Goal: Find specific page/section: Find specific page/section

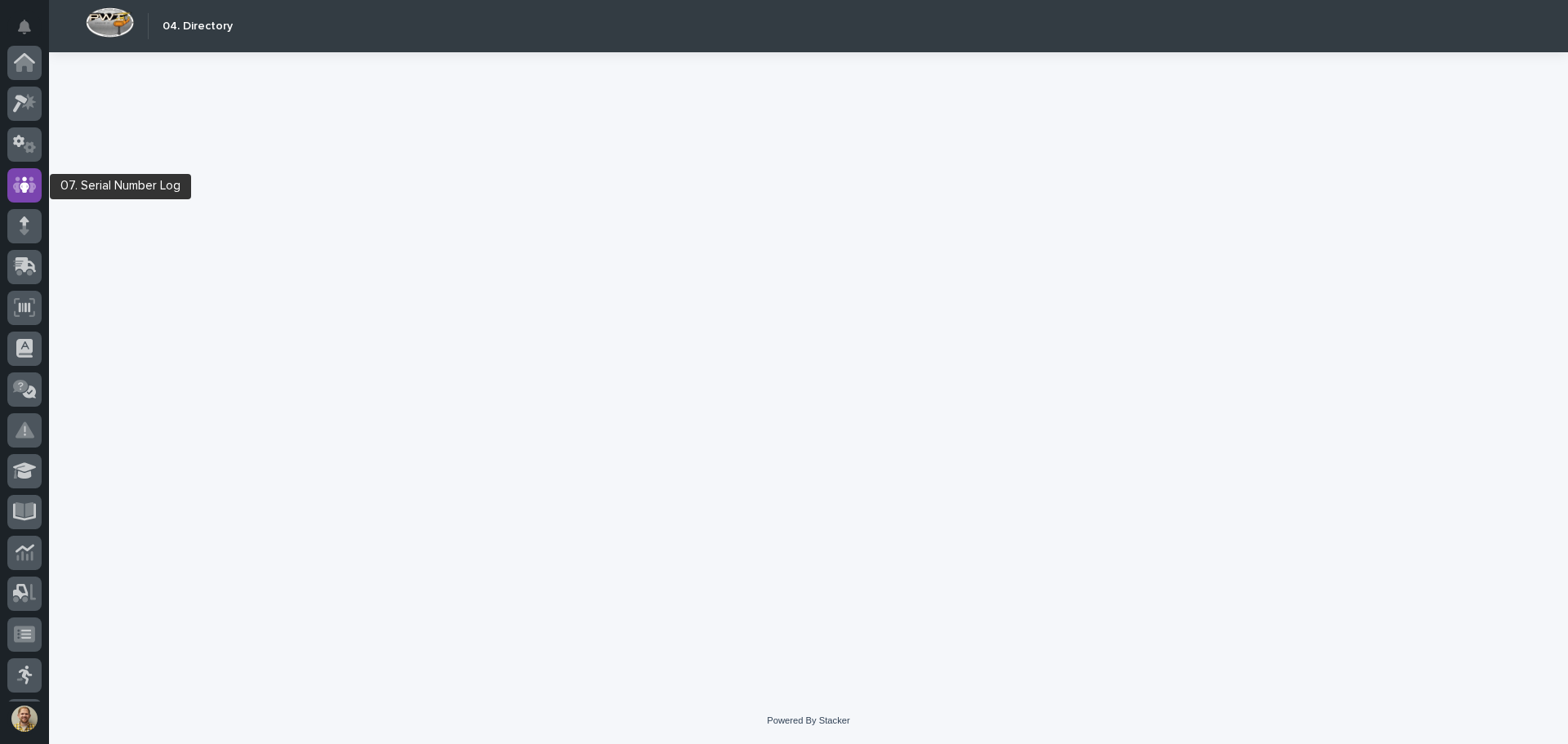
scroll to position [122, 0]
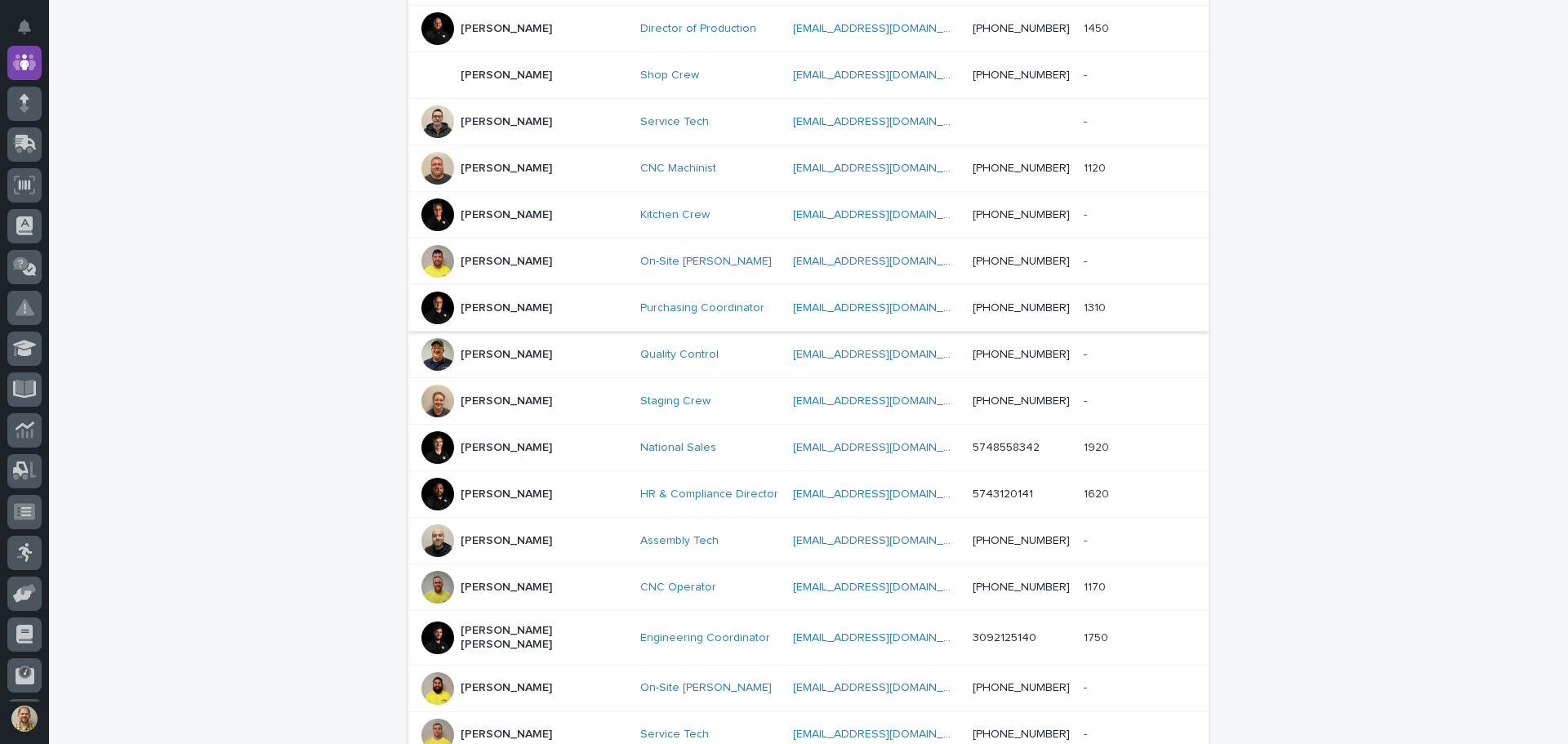
scroll to position [490, 0]
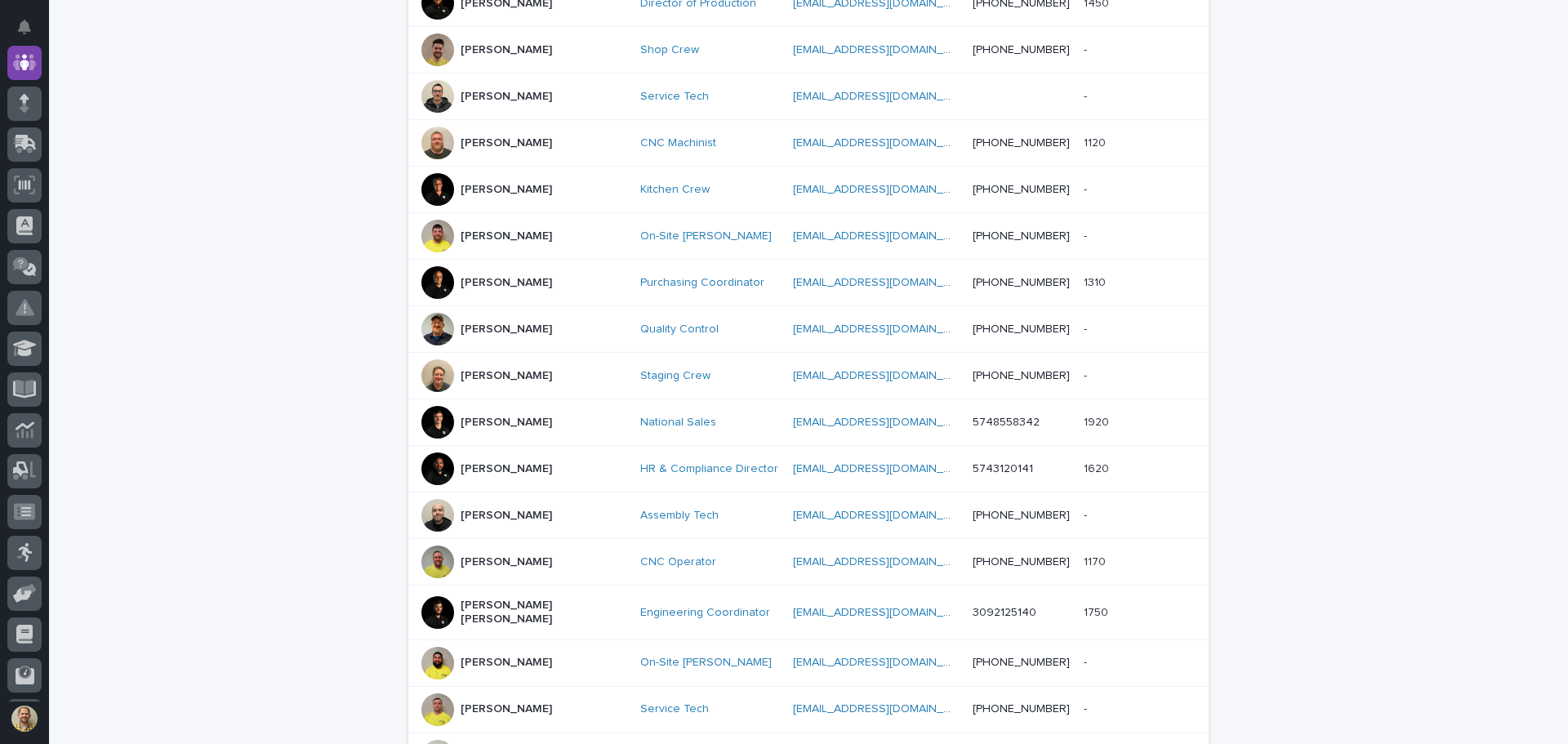
click at [486, 465] on p "[PERSON_NAME]" at bounding box center [506, 469] width 91 height 14
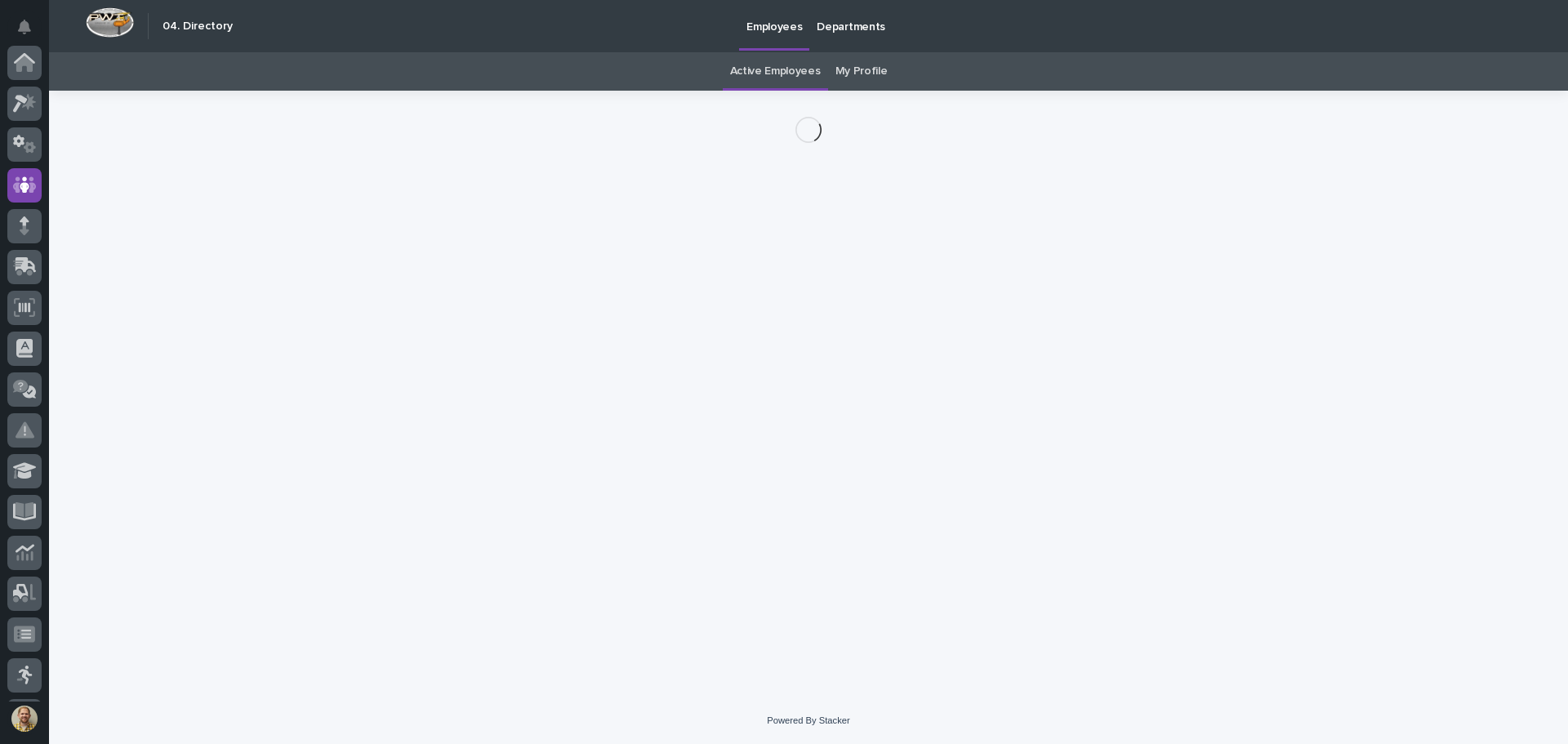
scroll to position [122, 0]
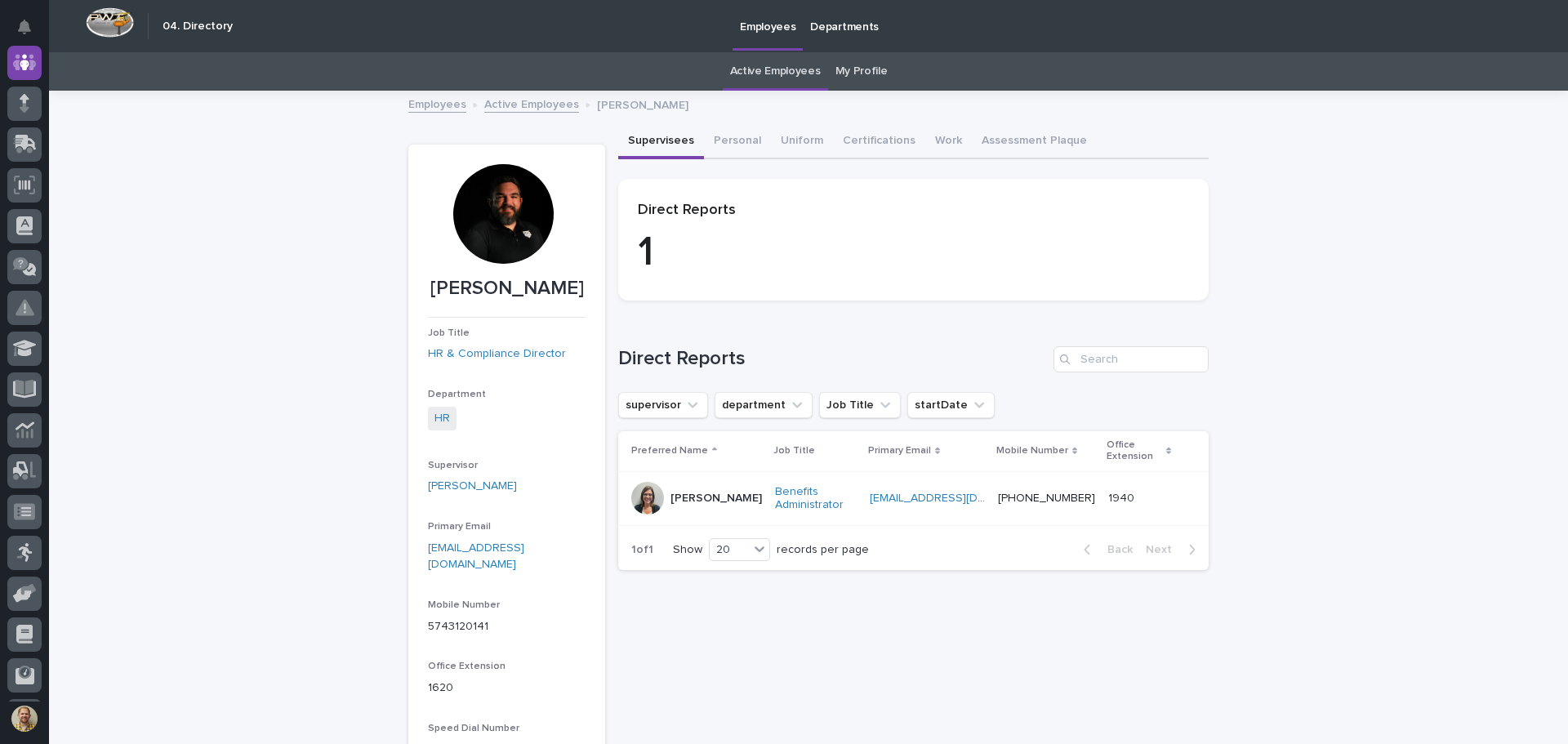
click at [493, 223] on div at bounding box center [503, 213] width 99 height 99
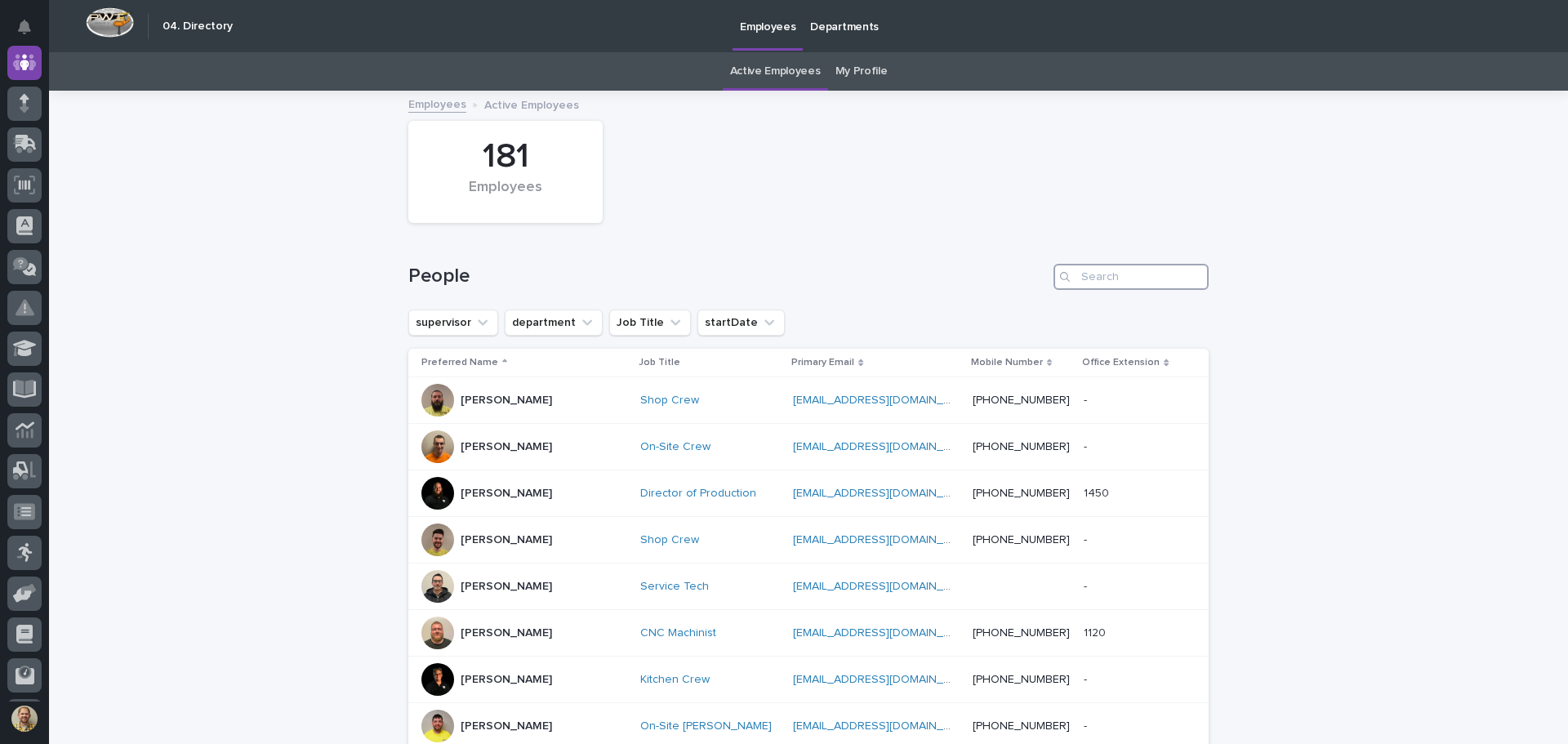
click at [1160, 284] on input "Search" at bounding box center [1130, 277] width 155 height 27
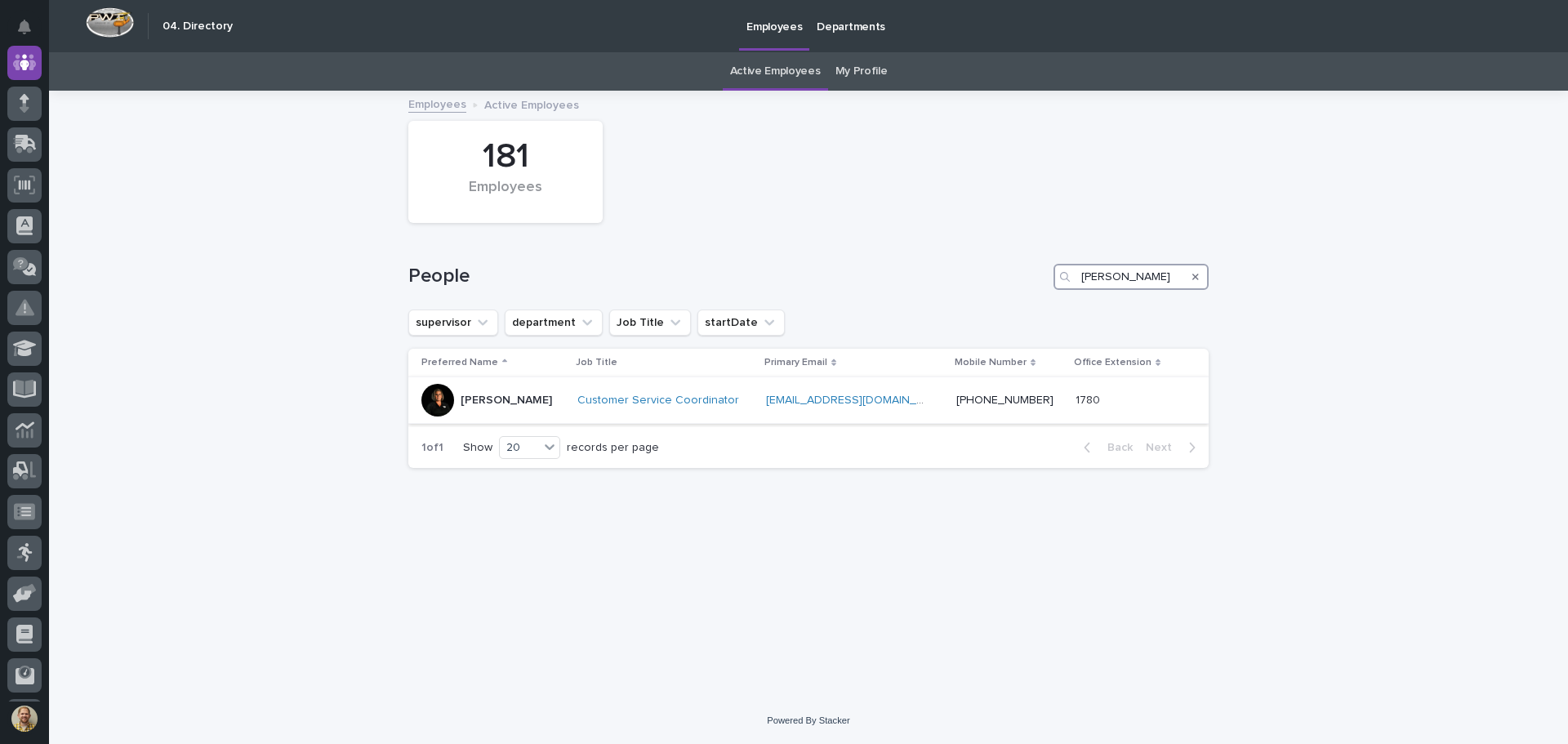
type input "[PERSON_NAME]"
click at [489, 395] on p "[PERSON_NAME]" at bounding box center [506, 400] width 91 height 14
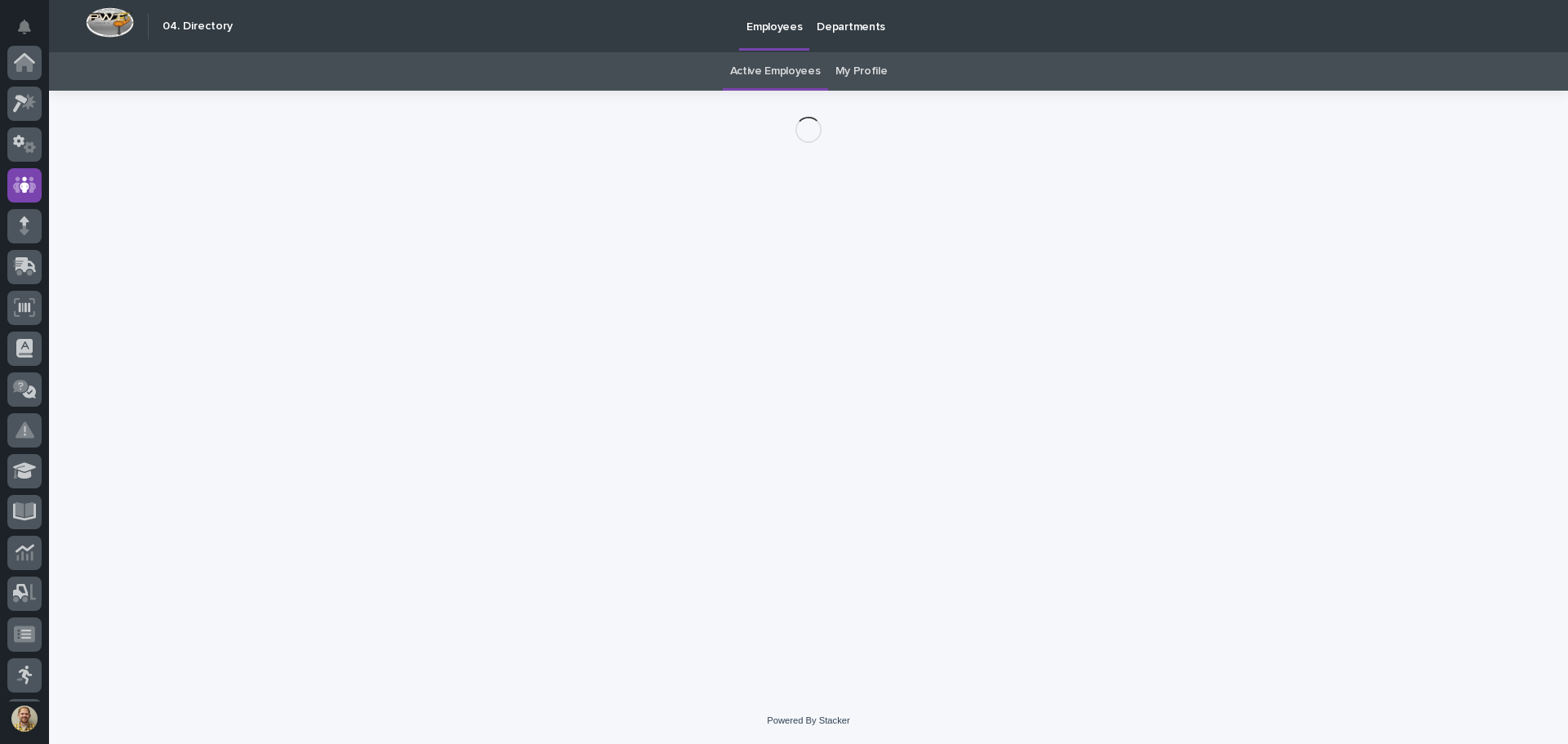
scroll to position [122, 0]
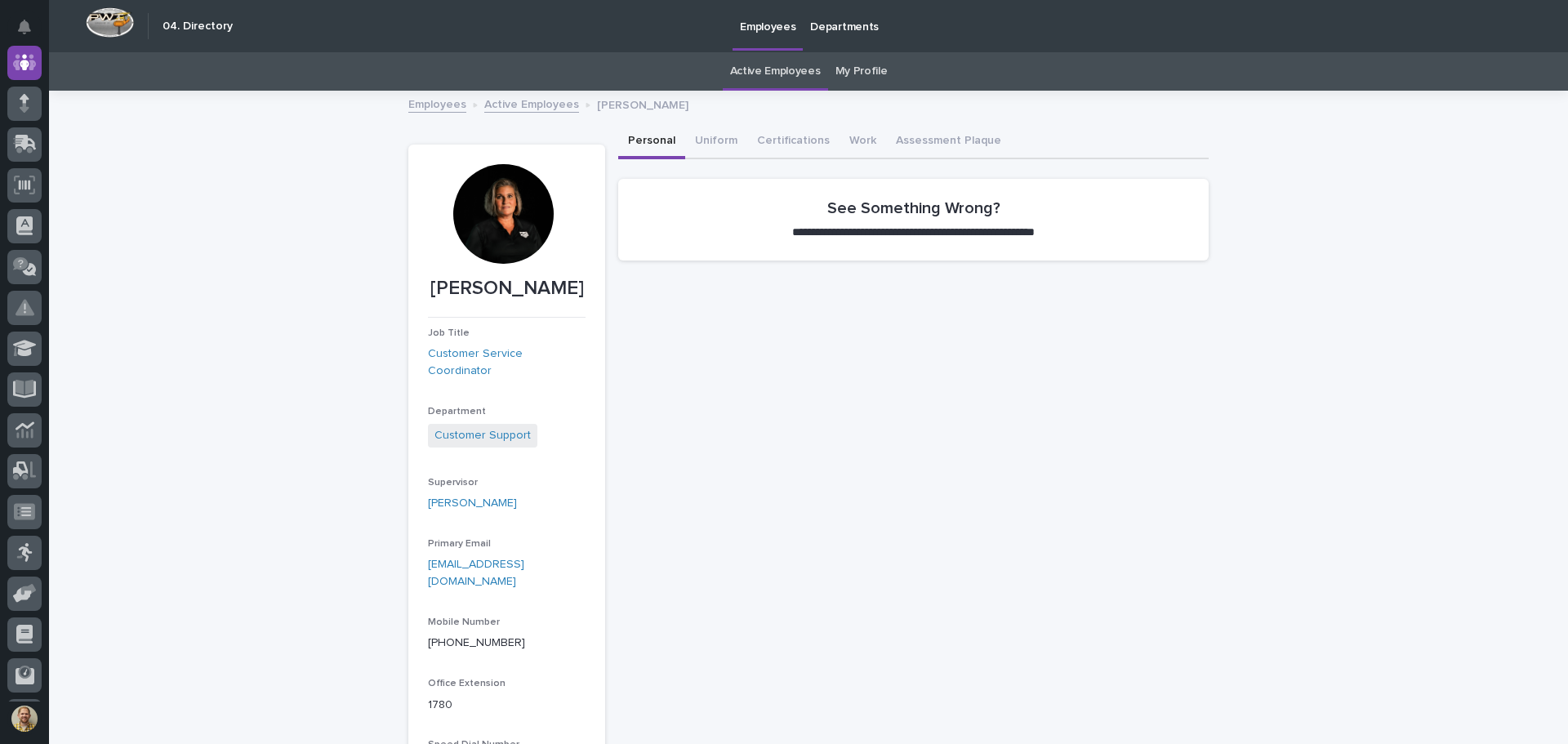
click at [485, 225] on div at bounding box center [503, 213] width 99 height 99
click at [22, 66] on icon at bounding box center [24, 64] width 16 height 16
